Goal: Find specific page/section: Find specific page/section

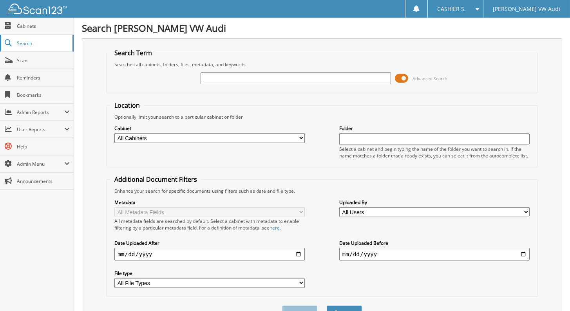
click at [40, 41] on span "Search" at bounding box center [43, 43] width 52 height 7
type input "u save"
click at [327, 306] on button "Search" at bounding box center [344, 313] width 35 height 14
click at [406, 77] on span at bounding box center [401, 78] width 13 height 12
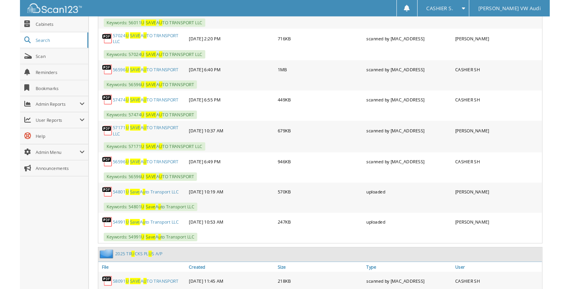
scroll to position [470, 0]
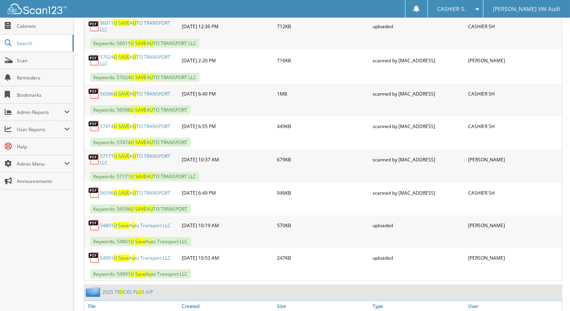
click at [128, 190] on span "SAVE" at bounding box center [123, 193] width 11 height 7
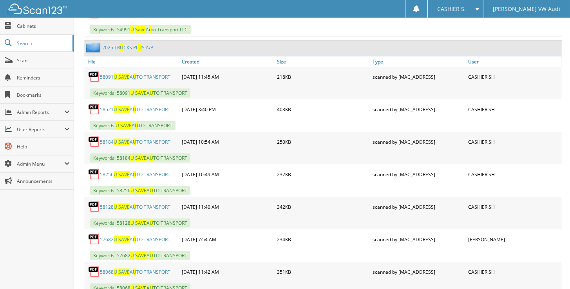
scroll to position [705, 0]
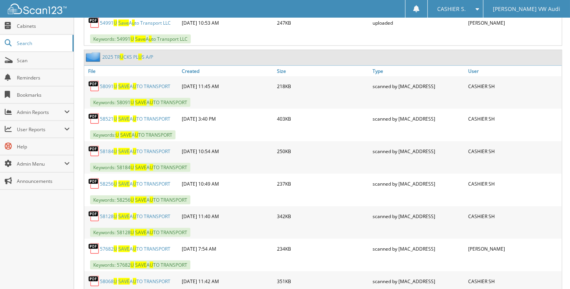
click at [109, 116] on link "58521 U SAVE A U TO TRANSPORT" at bounding box center [135, 119] width 71 height 7
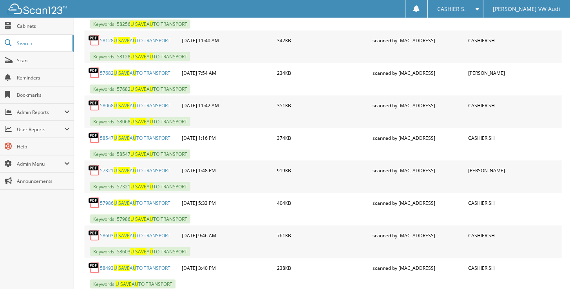
scroll to position [914, 0]
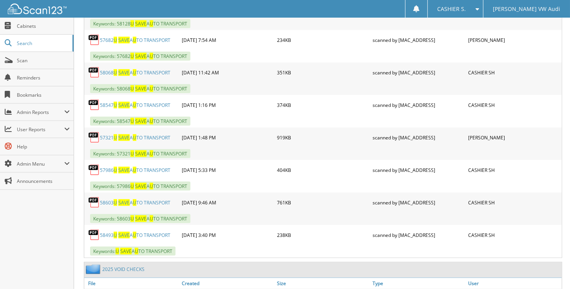
click at [154, 199] on link "58603 U SAVE A U TO TRANSPORT" at bounding box center [135, 202] width 71 height 7
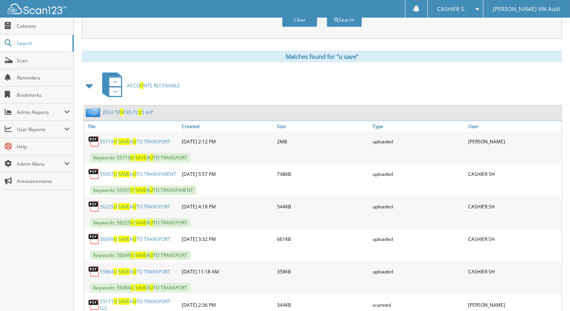
scroll to position [26, 0]
